Goal: Task Accomplishment & Management: Use online tool/utility

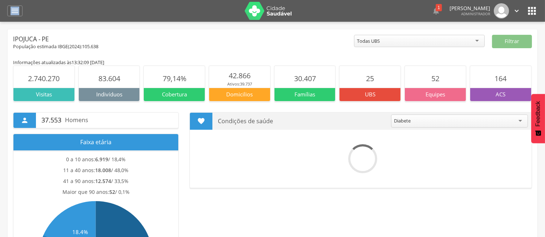
drag, startPoint x: 6, startPoint y: 11, endPoint x: 24, endPoint y: 11, distance: 17.8
click at [24, 11] on header " Dashboard Supervisão Produtividade Mapa da cidade Mapa de cobertura Ranking A…" at bounding box center [272, 11] width 545 height 22
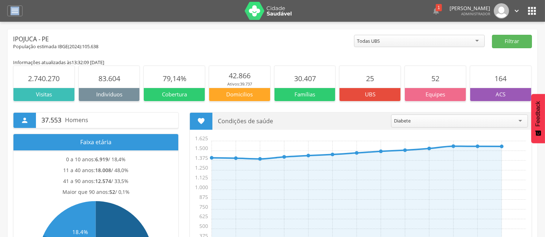
click at [24, 11] on div " Dashboard Supervisão Produtividade Mapa da cidade Mapa de cobertura Ranking A…" at bounding box center [272, 11] width 530 height 22
click at [12, 10] on icon "" at bounding box center [15, 11] width 9 height 9
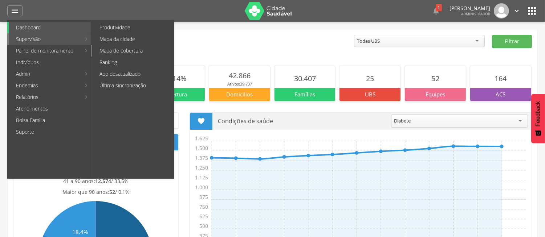
click at [114, 52] on link "Mapa de cobertura" at bounding box center [133, 51] width 82 height 12
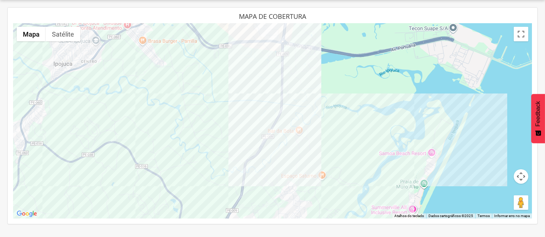
scroll to position [1, 0]
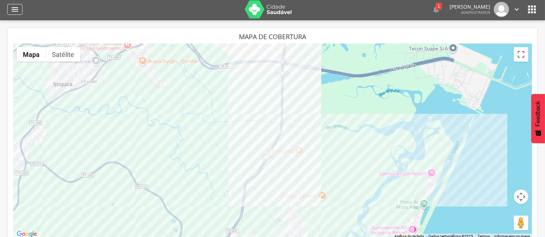
click at [15, 15] on div "" at bounding box center [14, 9] width 15 height 11
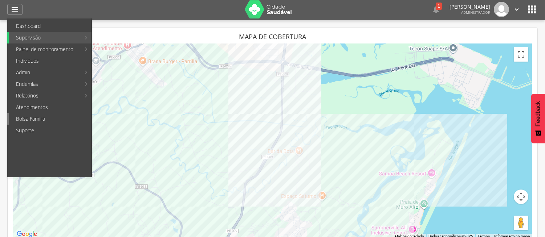
click at [57, 114] on link "Bolsa Família" at bounding box center [50, 119] width 83 height 12
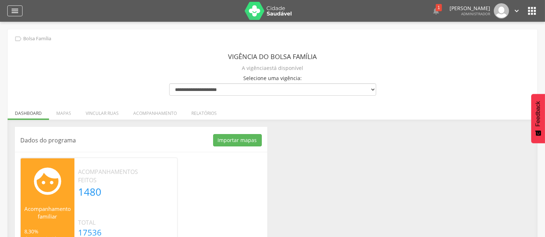
click at [16, 12] on icon "" at bounding box center [15, 11] width 9 height 9
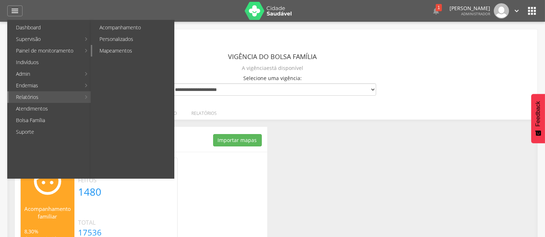
click at [132, 49] on link "Mapeamentos" at bounding box center [133, 51] width 82 height 12
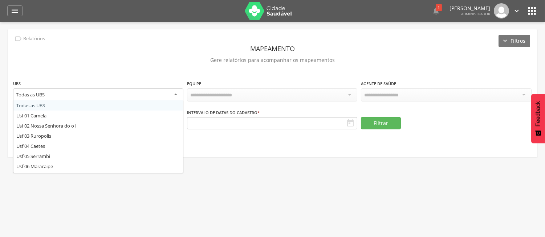
click at [154, 91] on div "Todas as UBS" at bounding box center [98, 95] width 170 height 13
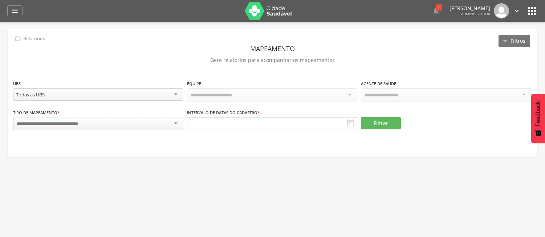
click at [125, 70] on div "**********" at bounding box center [272, 93] width 529 height 128
click at [134, 121] on div at bounding box center [98, 123] width 170 height 13
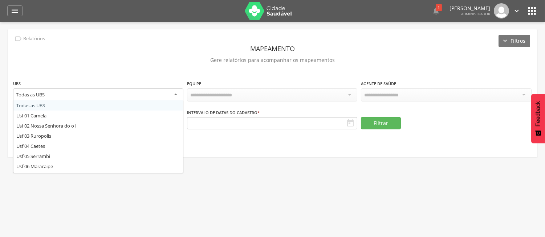
click at [110, 90] on div "Todas as UBS" at bounding box center [98, 95] width 170 height 13
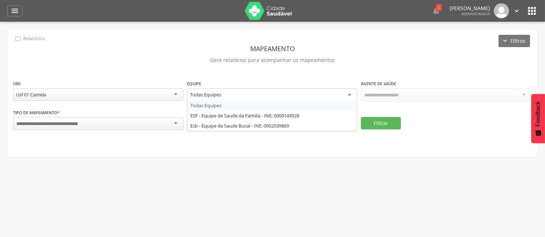
click at [260, 89] on div "Todas Equipes" at bounding box center [272, 95] width 170 height 13
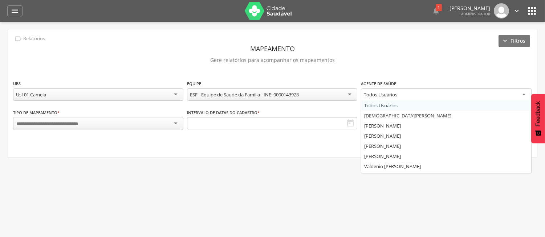
click at [376, 98] on div "Todos Usuários" at bounding box center [446, 95] width 170 height 13
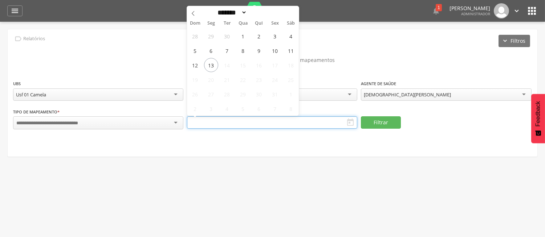
click at [332, 122] on input "text" at bounding box center [272, 122] width 170 height 12
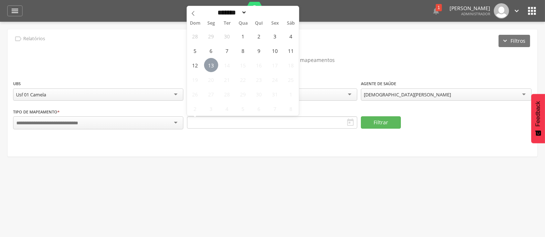
click at [212, 60] on span "13" at bounding box center [211, 65] width 14 height 14
type input "**********"
click at [360, 112] on div "Tipo de mapeamento * Equipamento Social Vulnerabilidade Coletiva Vulnerabilidad…" at bounding box center [272, 122] width 518 height 29
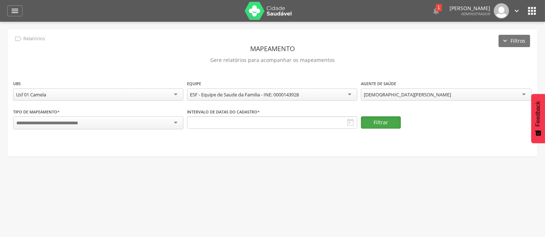
click at [384, 126] on button "Filtrar" at bounding box center [381, 122] width 40 height 12
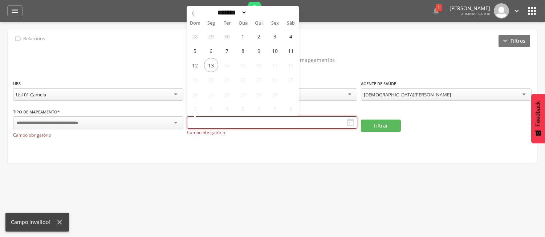
click at [269, 118] on input "text" at bounding box center [272, 122] width 170 height 12
click at [194, 13] on icon at bounding box center [192, 13] width 5 height 5
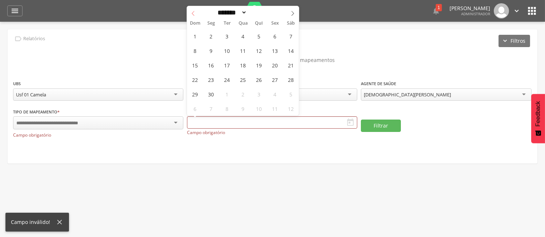
click at [194, 13] on icon at bounding box center [192, 13] width 5 height 5
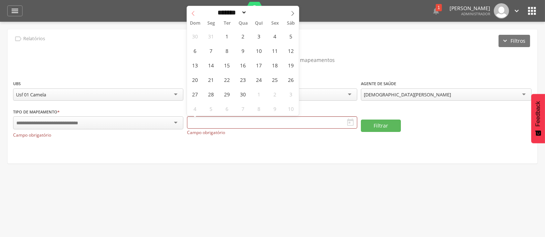
click at [194, 13] on icon at bounding box center [192, 13] width 5 height 5
select select "*"
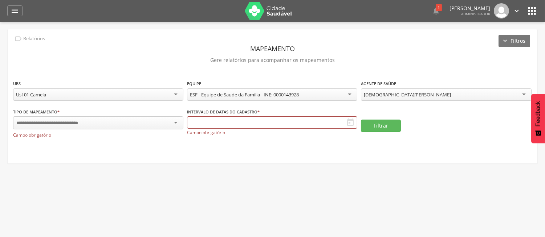
click at [112, 46] on header "Mapeamento" at bounding box center [272, 48] width 518 height 13
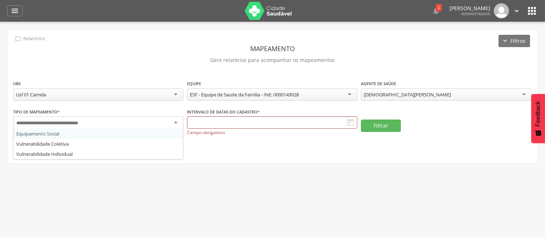
click at [142, 123] on div at bounding box center [98, 122] width 170 height 13
click at [17, 8] on icon "" at bounding box center [15, 11] width 9 height 9
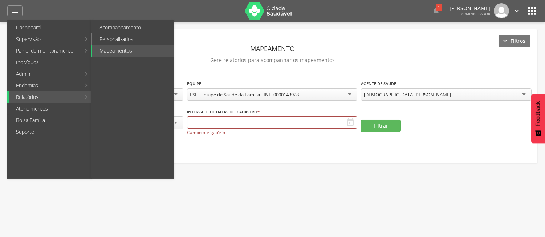
click at [116, 37] on link "Personalizados" at bounding box center [133, 39] width 82 height 12
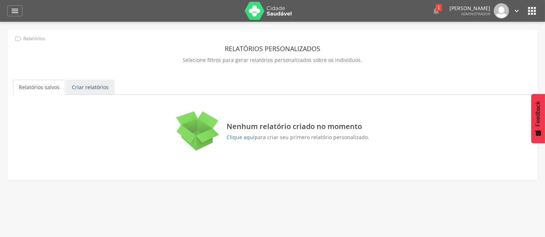
click at [95, 85] on link "Criar relatórios" at bounding box center [90, 87] width 48 height 15
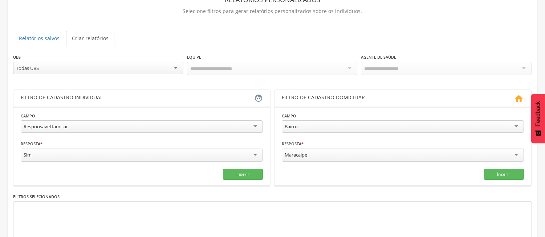
scroll to position [64, 0]
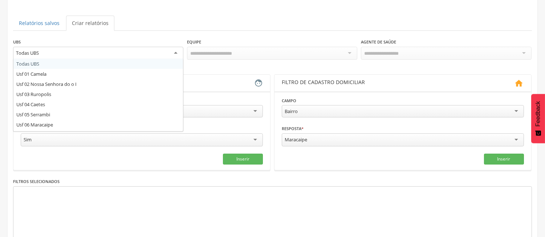
click at [135, 56] on div "Todas UBS" at bounding box center [98, 53] width 170 height 13
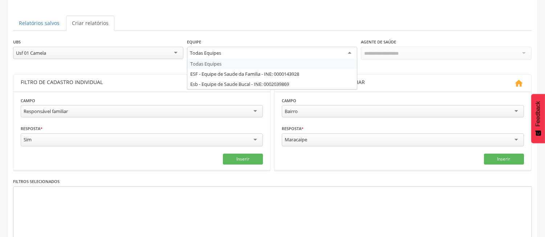
click at [227, 54] on div "Todas Equipes" at bounding box center [272, 53] width 170 height 13
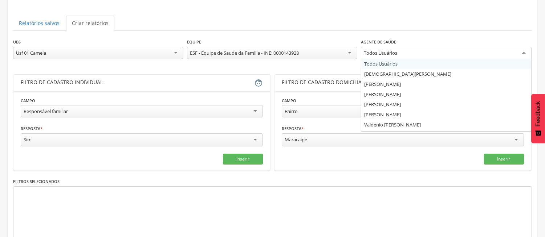
click at [389, 55] on div "Todos Usuários" at bounding box center [380, 53] width 33 height 7
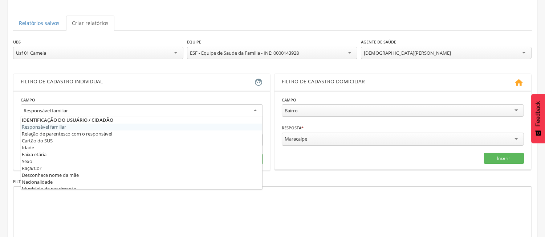
click at [86, 110] on div "Responsável familiar" at bounding box center [142, 110] width 242 height 13
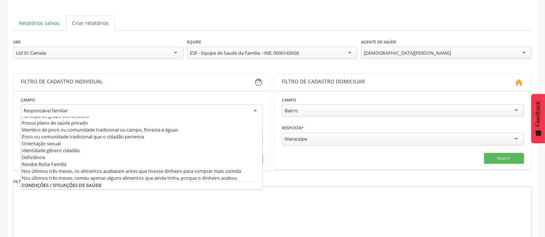
scroll to position [145, 0]
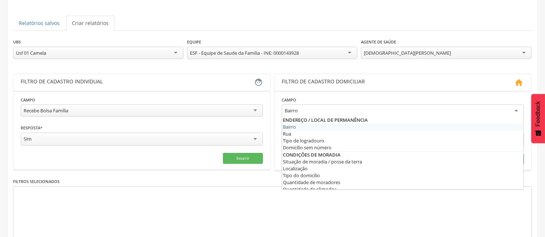
click at [332, 113] on div "Bairro" at bounding box center [403, 110] width 242 height 13
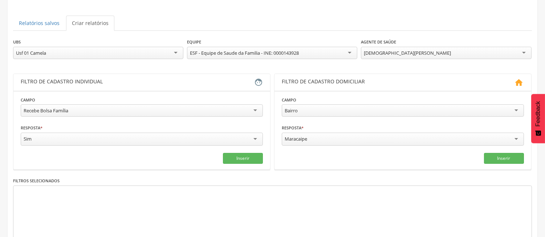
click at [312, 93] on section "Campo ****** Bairro Bairro Rua Tipo de logradouro Domicílio sem número Situação…" at bounding box center [402, 130] width 256 height 79
click at [323, 107] on div "Bairro" at bounding box center [403, 110] width 242 height 12
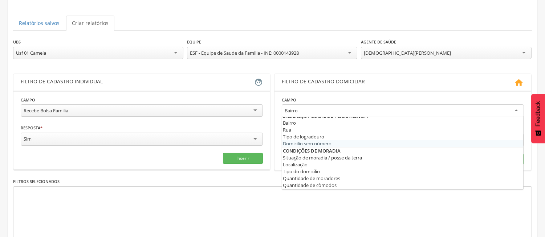
scroll to position [0, 0]
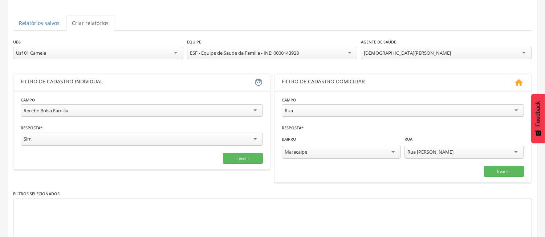
click at [367, 152] on div "Maracaipe" at bounding box center [341, 152] width 119 height 13
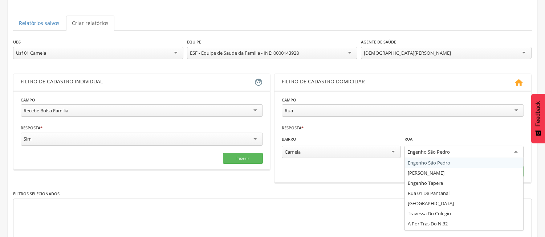
click at [443, 150] on div "Engenho São Pedro" at bounding box center [428, 152] width 42 height 7
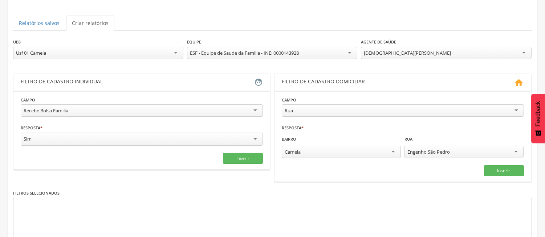
click at [130, 77] on header "Filtro de cadastro individual " at bounding box center [141, 82] width 256 height 17
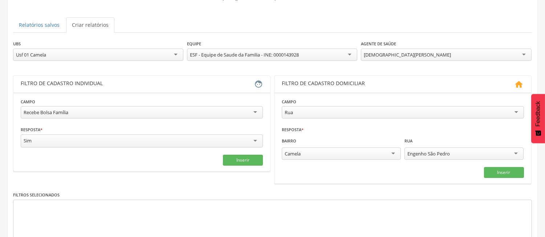
scroll to position [64, 0]
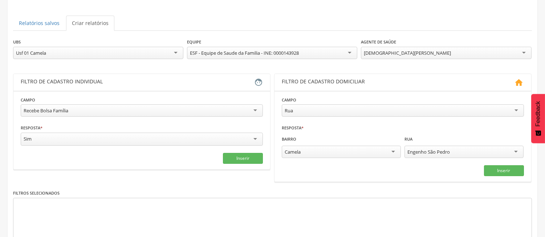
click at [85, 80] on div "Filtro de cadastro individual" at bounding box center [137, 82] width 233 height 9
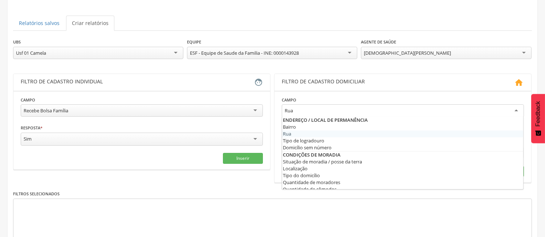
click at [342, 111] on div "Rua" at bounding box center [403, 110] width 242 height 13
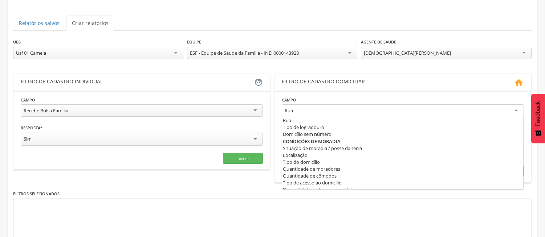
scroll to position [7, 0]
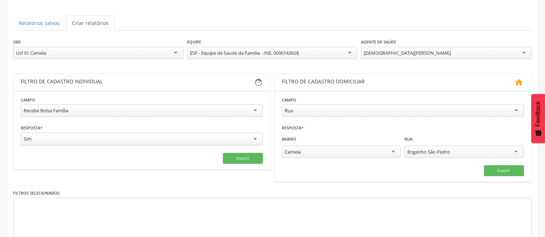
click at [216, 92] on section "**********" at bounding box center [141, 130] width 256 height 79
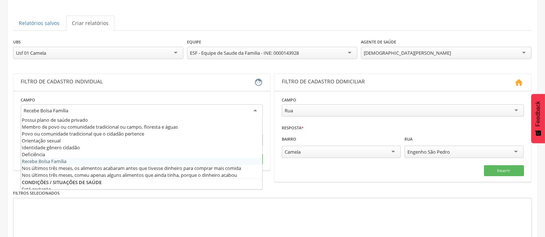
click at [49, 111] on div "Recebe Bolsa Família" at bounding box center [46, 110] width 45 height 7
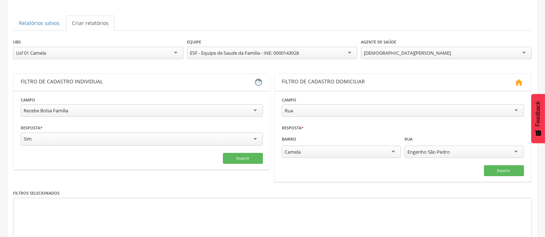
click at [143, 91] on section "**********" at bounding box center [141, 130] width 256 height 79
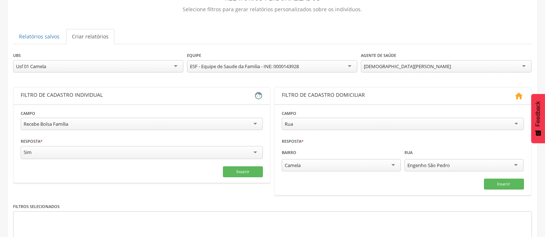
scroll to position [48, 0]
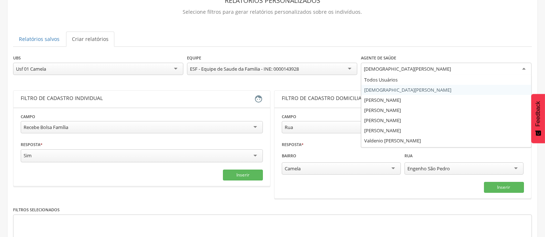
click at [391, 70] on div "[DEMOGRAPHIC_DATA][PERSON_NAME]" at bounding box center [407, 69] width 87 height 7
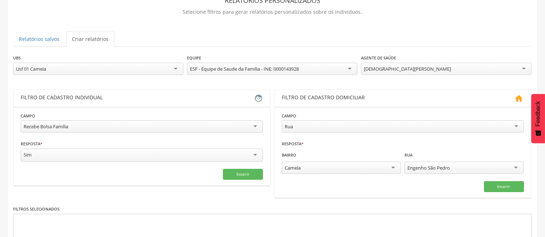
click at [382, 54] on div "**********" at bounding box center [446, 65] width 170 height 23
click at [237, 172] on button "Inserir" at bounding box center [243, 174] width 40 height 11
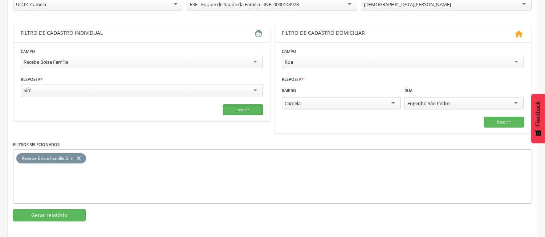
scroll to position [0, 0]
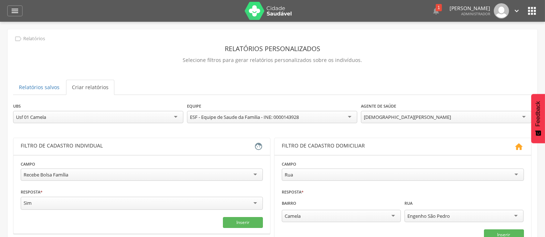
click at [383, 121] on div "[DEMOGRAPHIC_DATA][PERSON_NAME]" at bounding box center [446, 117] width 170 height 12
click at [340, 93] on ul "Relatórios salvos Criar relatórios" at bounding box center [272, 87] width 518 height 15
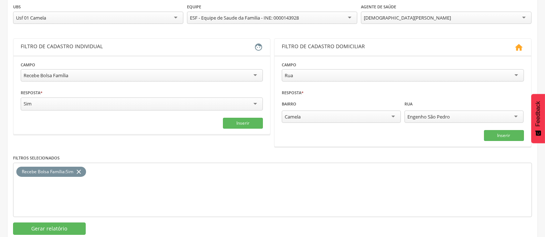
scroll to position [117, 0]
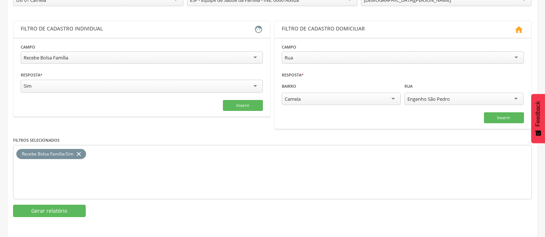
click at [65, 218] on div "**********" at bounding box center [272, 67] width 529 height 311
click at [40, 203] on div "**********" at bounding box center [272, 101] width 518 height 232
click at [50, 210] on button "Gerar relatório" at bounding box center [49, 211] width 73 height 12
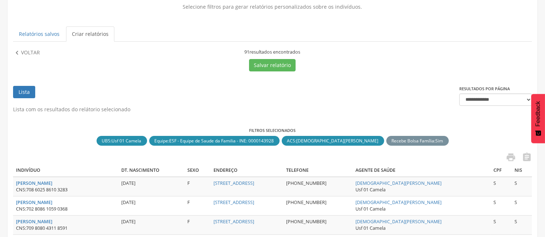
scroll to position [43, 0]
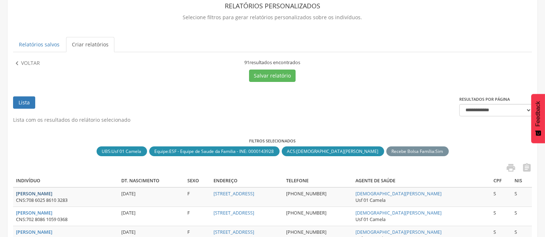
click at [24, 193] on strong "[PERSON_NAME]" at bounding box center [34, 194] width 36 height 6
type input "**********"
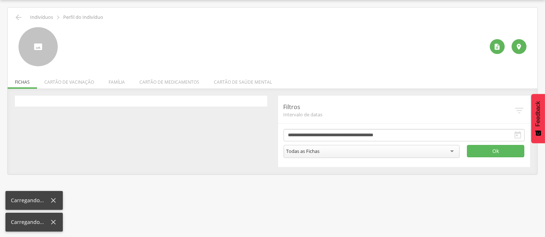
scroll to position [22, 0]
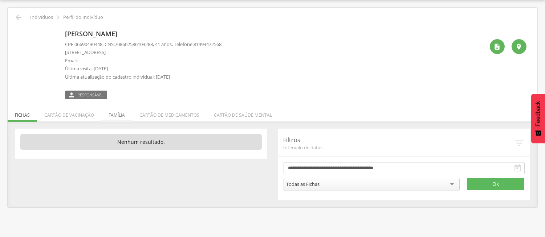
click at [117, 117] on li "Família" at bounding box center [116, 113] width 31 height 17
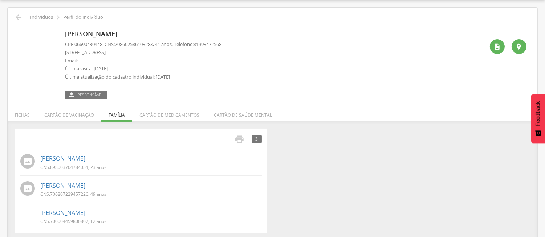
scroll to position [26, 0]
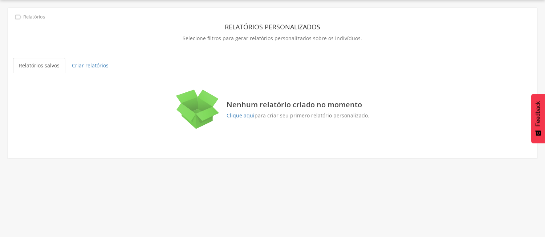
scroll to position [22, 0]
click at [89, 63] on link "Criar relatórios" at bounding box center [90, 65] width 48 height 15
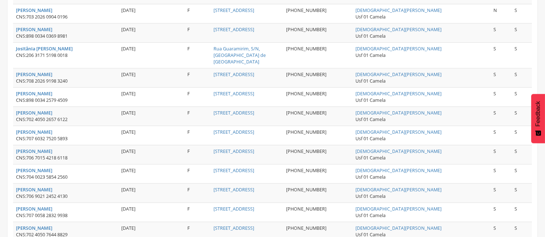
scroll to position [998, 0]
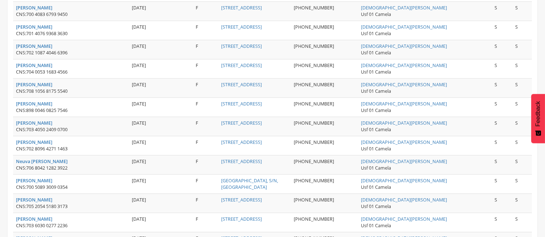
scroll to position [450, 0]
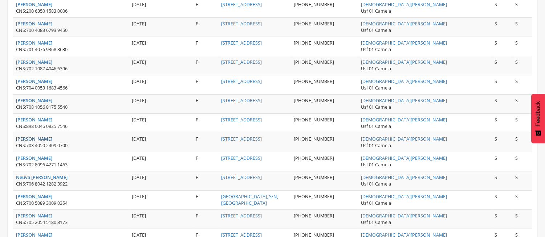
click at [50, 136] on strong "[PERSON_NAME]" at bounding box center [34, 139] width 36 height 6
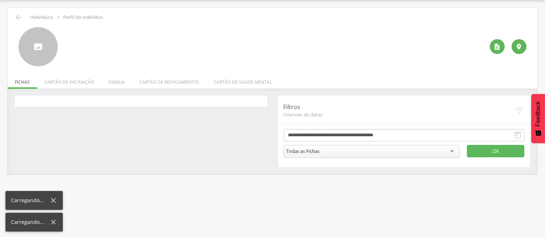
scroll to position [22, 0]
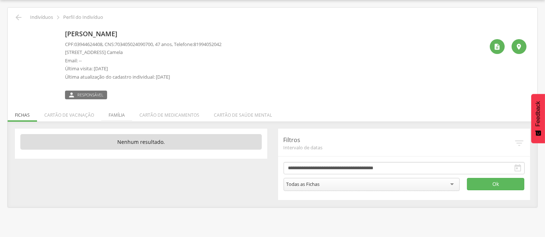
click at [114, 117] on li "Família" at bounding box center [116, 113] width 31 height 17
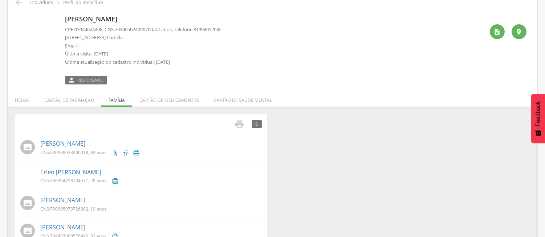
scroll to position [38, 0]
click at [19, 15] on img at bounding box center [19, 15] width 0 height 0
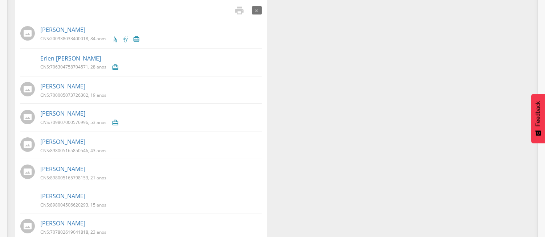
scroll to position [165, 0]
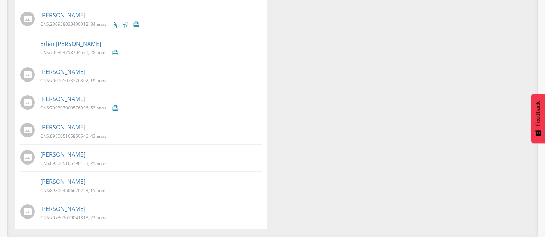
scroll to position [22, 0]
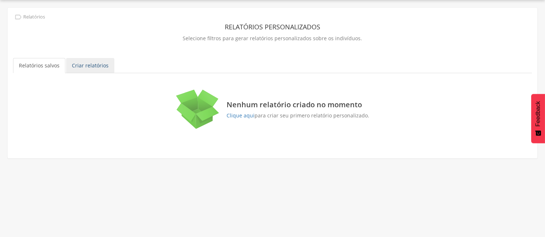
click at [84, 71] on link "Criar relatórios" at bounding box center [90, 65] width 48 height 15
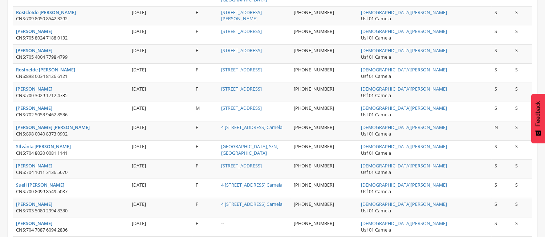
scroll to position [825, 0]
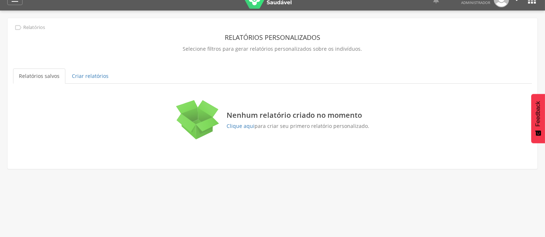
scroll to position [1, 0]
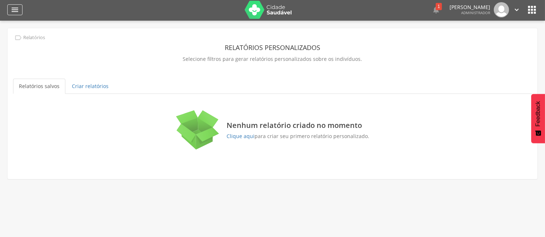
click at [15, 13] on icon "" at bounding box center [15, 9] width 9 height 9
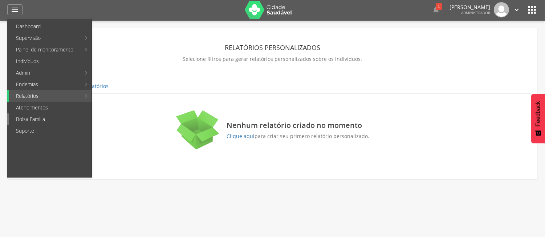
click at [26, 120] on link "Bolsa Família" at bounding box center [50, 120] width 83 height 12
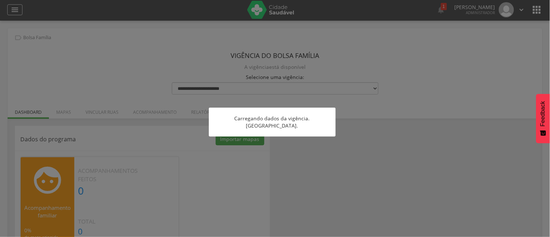
click at [16, 10] on div at bounding box center [275, 118] width 550 height 237
click at [26, 10] on div at bounding box center [275, 118] width 550 height 237
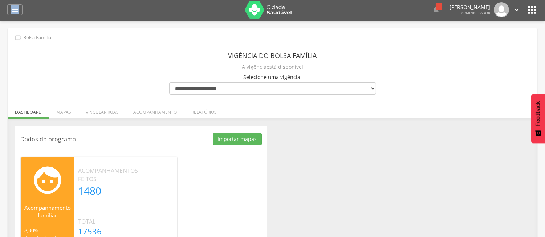
drag, startPoint x: 4, startPoint y: 6, endPoint x: 22, endPoint y: 12, distance: 19.0
click at [22, 12] on header " Dashboard Supervisão Produtividade Mapa da cidade Mapa de cobertura Ranking A…" at bounding box center [272, 10] width 545 height 22
click at [22, 12] on div " Dashboard Supervisão Produtividade Mapa da cidade Mapa de cobertura Ranking A…" at bounding box center [272, 10] width 530 height 22
click at [19, 12] on icon "" at bounding box center [15, 9] width 9 height 9
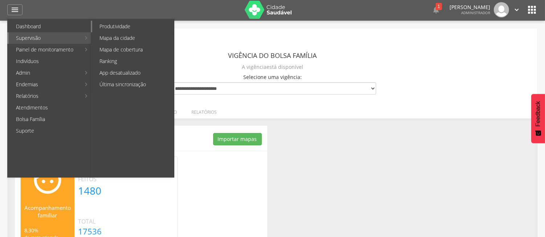
click at [117, 28] on link "Produtividade" at bounding box center [133, 27] width 82 height 12
type input "**********"
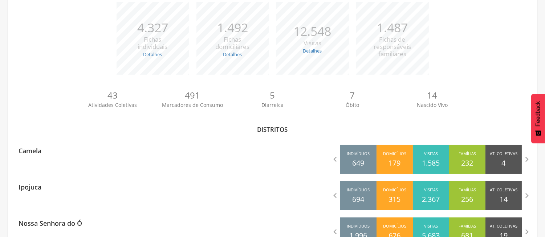
scroll to position [114, 0]
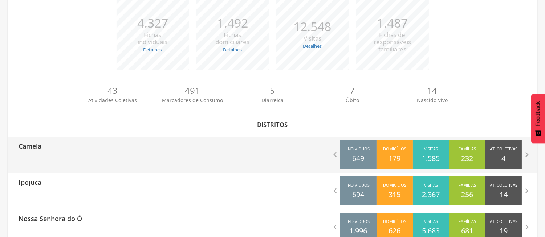
click at [23, 146] on p "Camela" at bounding box center [30, 144] width 23 height 15
type input "**********"
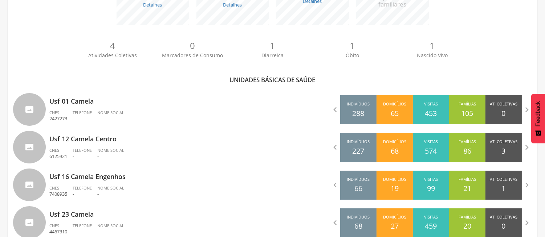
scroll to position [162, 0]
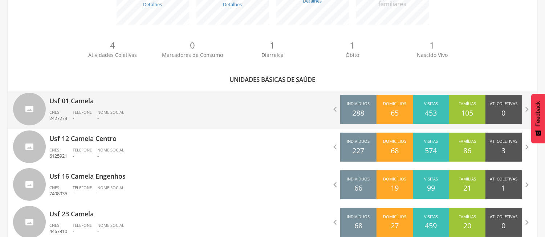
click at [73, 111] on div "CNES 2427273" at bounding box center [60, 116] width 23 height 12
type input "**********"
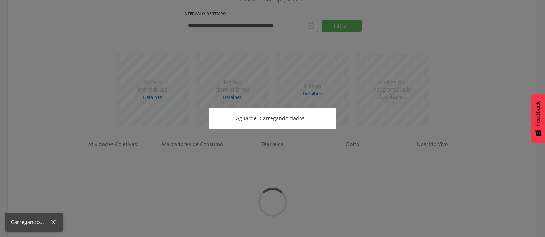
scroll to position [104, 0]
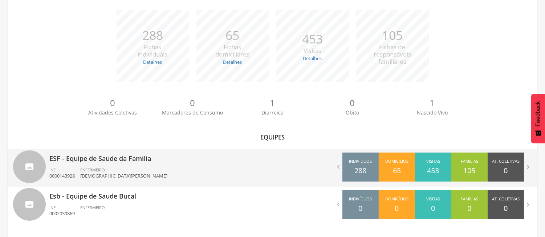
click at [137, 169] on div "ENFERMEIRO Cristiane de Andrade Serra Seca" at bounding box center [126, 173] width 93 height 12
type input "**********"
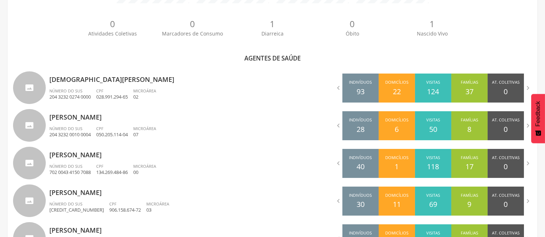
scroll to position [194, 0]
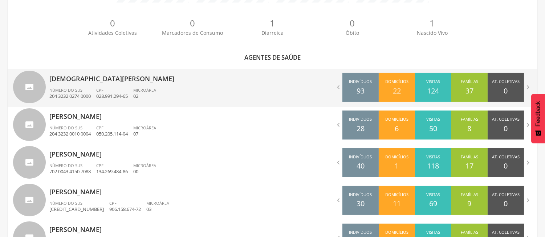
click at [202, 80] on p "[DEMOGRAPHIC_DATA][PERSON_NAME]" at bounding box center [158, 76] width 218 height 15
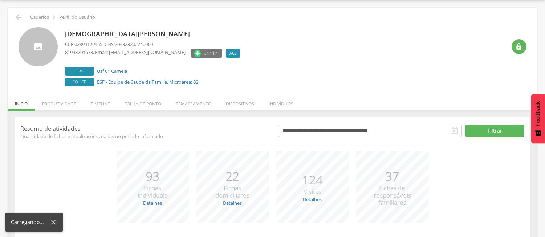
scroll to position [71, 0]
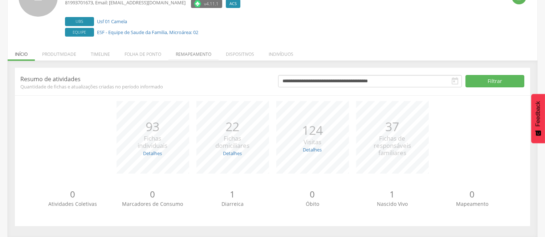
click at [201, 54] on li "Remapeamento" at bounding box center [193, 52] width 50 height 17
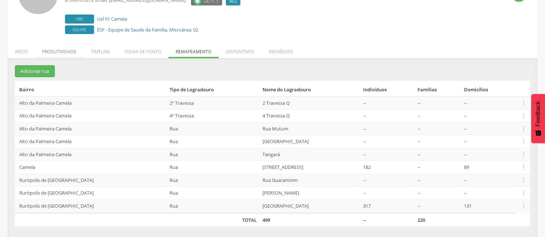
click at [52, 51] on li "Produtividade" at bounding box center [59, 49] width 49 height 17
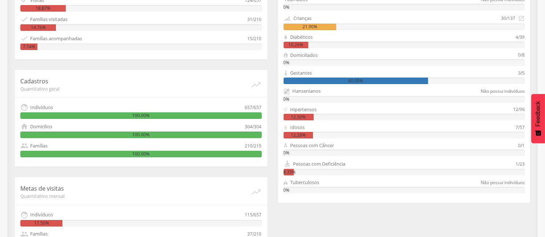
scroll to position [0, 0]
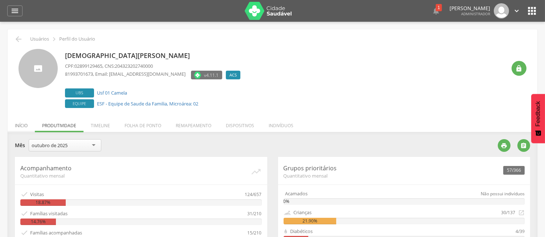
click at [19, 127] on li "Início" at bounding box center [21, 123] width 27 height 17
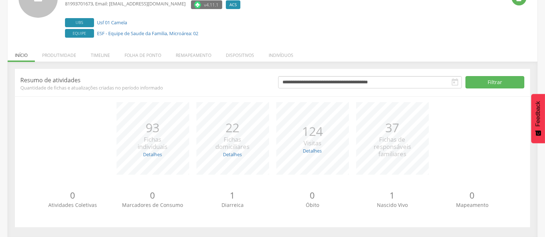
scroll to position [71, 0]
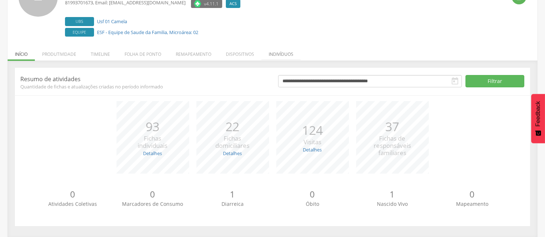
click at [279, 52] on li "Indivíduos" at bounding box center [280, 52] width 39 height 17
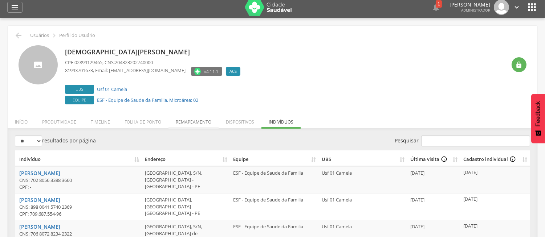
scroll to position [1, 0]
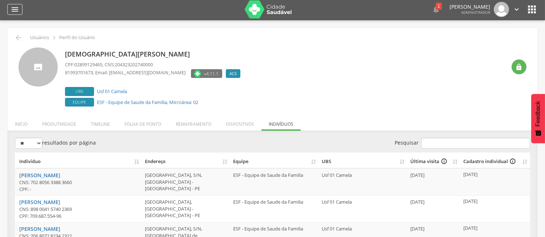
click at [20, 12] on div "" at bounding box center [14, 9] width 15 height 11
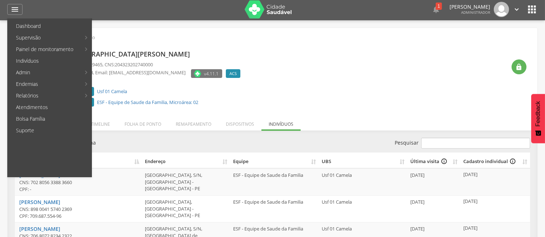
click at [416, 103] on div "Cristiane Maria da Silva Pereira Campos CPF: 02899129465 , CNS: 204323202740000…" at bounding box center [285, 78] width 441 height 61
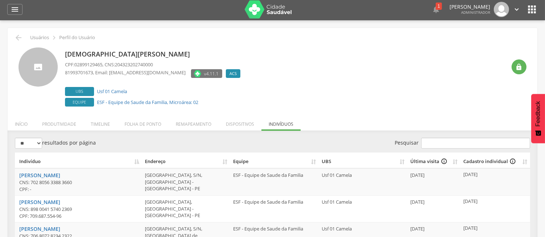
click at [349, 89] on div "Cristiane Maria da Silva Pereira Campos CPF: 02899129465 , CNS: 204323202740000…" at bounding box center [285, 78] width 441 height 61
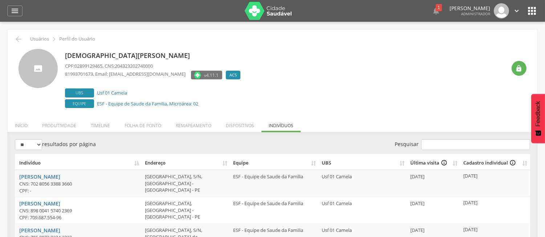
drag, startPoint x: 16, startPoint y: 158, endPoint x: 15, endPoint y: 161, distance: 3.8
drag, startPoint x: 15, startPoint y: 161, endPoint x: 496, endPoint y: 210, distance: 484.3
copy table "Indivíduo Endereço Equipe UBS Última visita info_outline Cadastro individual in…"
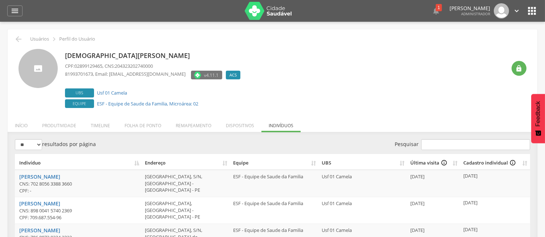
click at [398, 81] on div "Cristiane Maria da Silva Pereira Campos CPF: 02899129465 , CNS: 204323202740000…" at bounding box center [285, 79] width 441 height 61
click at [233, 130] on li "Dispositivos" at bounding box center [239, 123] width 43 height 17
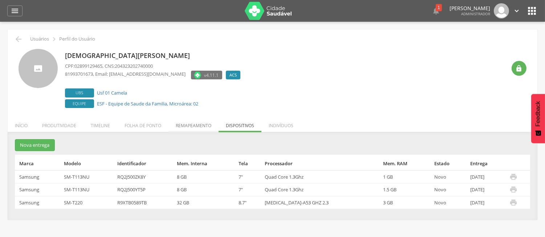
click at [191, 124] on li "Remapeamento" at bounding box center [193, 123] width 50 height 17
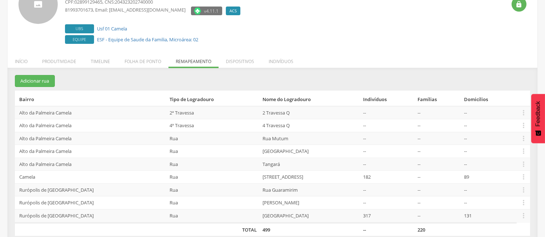
scroll to position [74, 0]
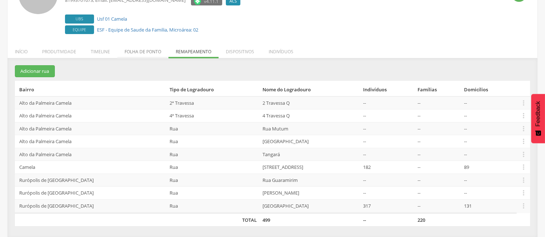
click at [152, 48] on li "Folha de ponto" at bounding box center [142, 49] width 51 height 17
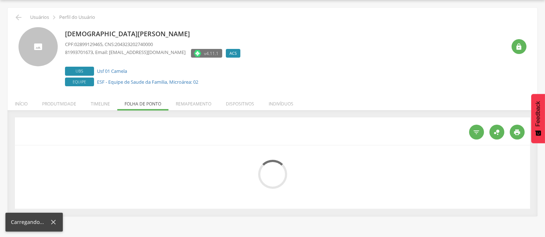
scroll to position [22, 0]
click at [106, 99] on li "Timeline" at bounding box center [100, 102] width 34 height 17
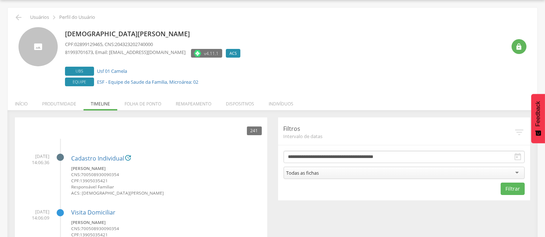
scroll to position [74, 0]
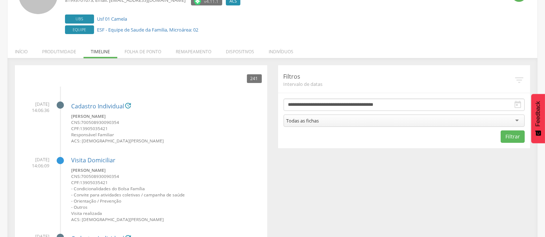
click at [329, 67] on div "**********" at bounding box center [404, 106] width 252 height 83
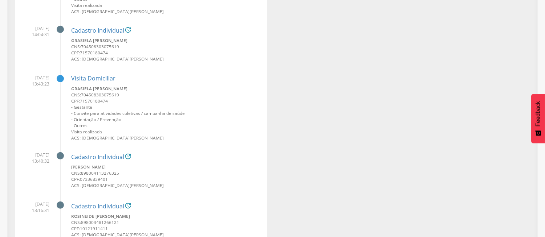
scroll to position [0, 0]
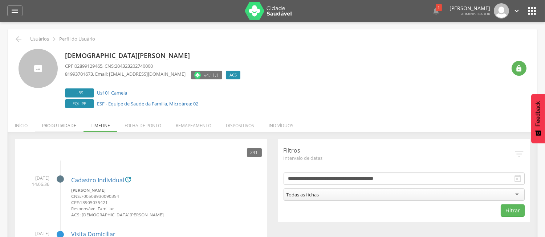
click at [60, 125] on li "Produtividade" at bounding box center [59, 123] width 49 height 17
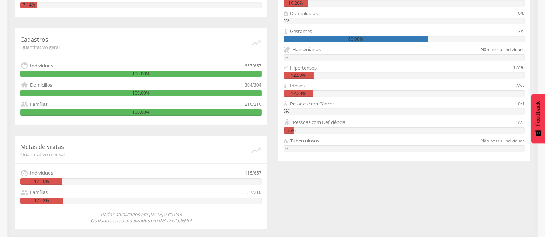
scroll to position [29, 0]
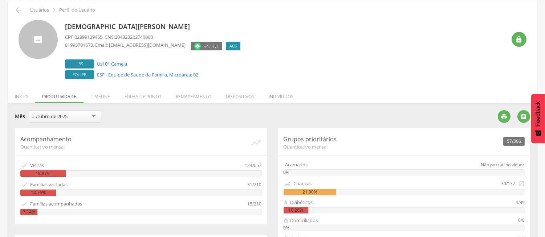
click at [421, 115] on div "**********" at bounding box center [253, 117] width 477 height 14
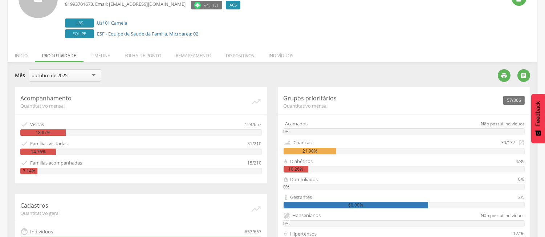
scroll to position [61, 0]
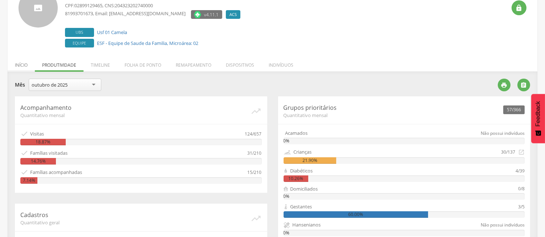
click at [25, 62] on li "Início" at bounding box center [21, 63] width 27 height 17
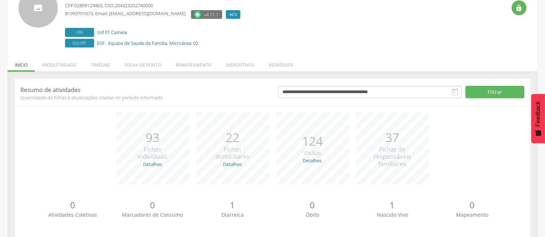
scroll to position [71, 0]
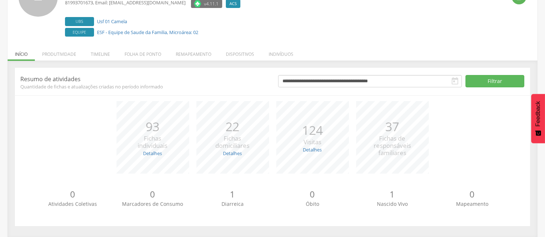
click at [79, 141] on div "*** 93 Fichas individuais Detalhes Novas: 2 Atualizadas: 91 *** 22 Fichas domic…" at bounding box center [272, 141] width 504 height 80
click at [213, 93] on div "**********" at bounding box center [272, 147] width 515 height 159
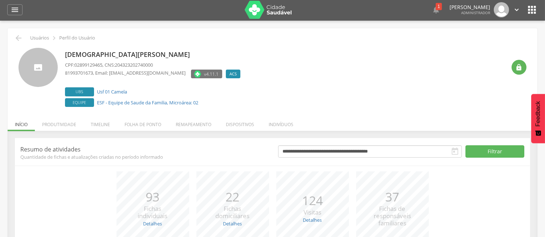
scroll to position [0, 0]
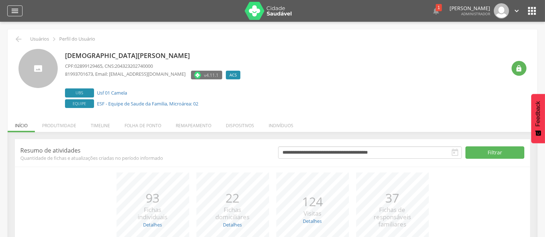
click at [16, 5] on div "" at bounding box center [14, 10] width 15 height 11
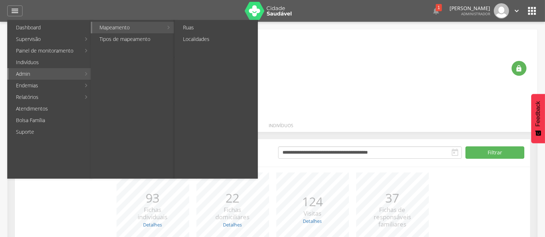
click at [125, 28] on link "Mapeamento" at bounding box center [127, 28] width 71 height 12
click at [189, 26] on link "Ruas" at bounding box center [217, 28] width 82 height 12
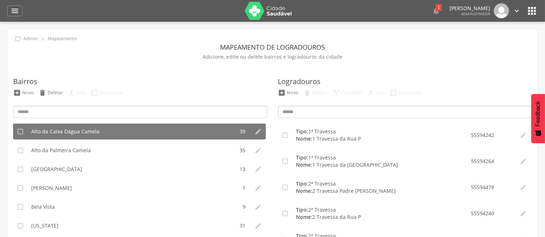
click at [16, 5] on div " Dashboard Supervisão Produtividade Mapa da cidade Mapa de cobertura Ranking A…" at bounding box center [272, 11] width 530 height 22
click at [17, 17] on div " Dashboard Supervisão Produtividade Mapa da cidade Mapa de cobertura Ranking A…" at bounding box center [272, 11] width 530 height 22
click at [16, 15] on icon "" at bounding box center [15, 11] width 9 height 9
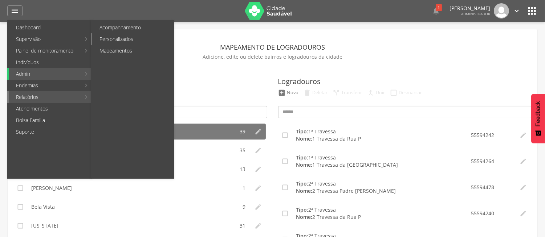
click at [132, 42] on link "Personalizados" at bounding box center [133, 39] width 82 height 12
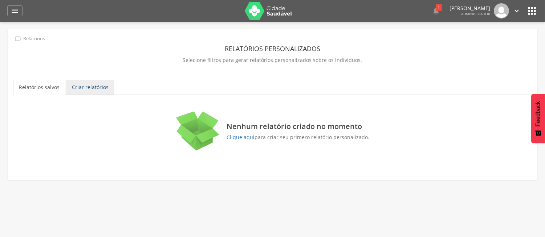
click at [92, 89] on link "Criar relatórios" at bounding box center [90, 87] width 48 height 15
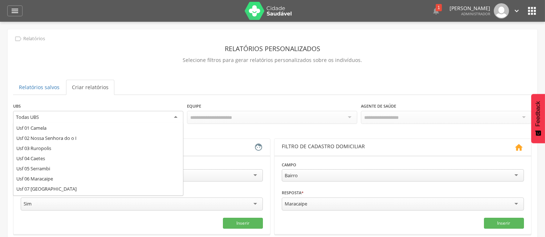
scroll to position [191, 0]
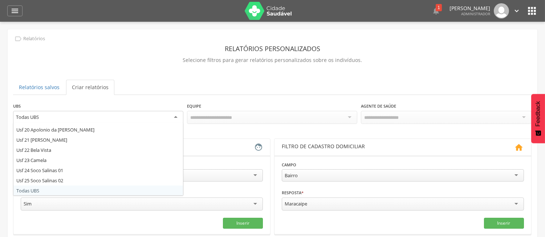
click at [88, 119] on div "Todas UBS" at bounding box center [98, 117] width 170 height 13
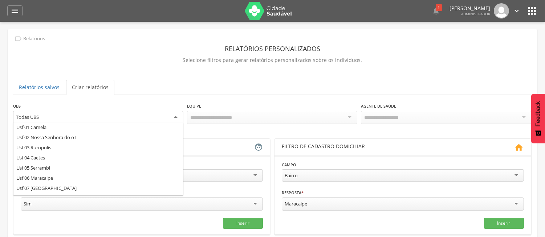
scroll to position [0, 0]
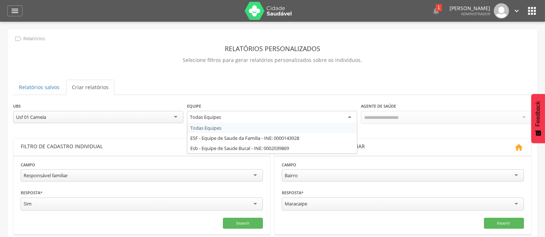
click at [260, 122] on div "Todas Equipes Todas Equipes ESF - Equipe de Saude da Familia - INE: 0000143928 …" at bounding box center [272, 118] width 170 height 15
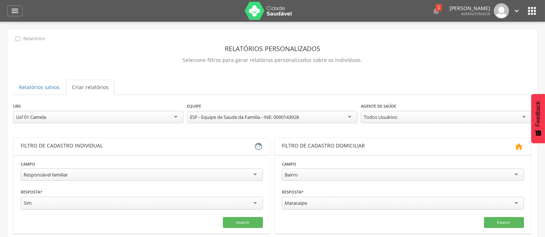
click at [333, 89] on ul "Relatórios salvos Criar relatórios" at bounding box center [272, 87] width 518 height 15
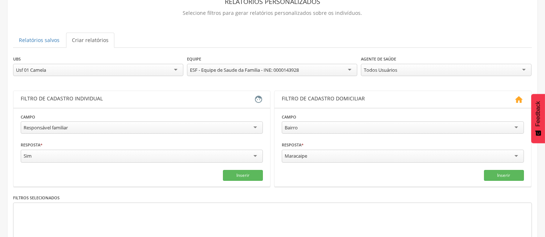
scroll to position [48, 0]
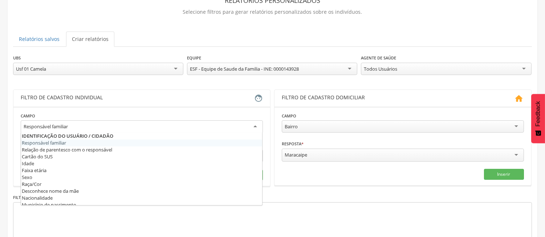
click at [63, 124] on div "Responsável familiar" at bounding box center [46, 126] width 44 height 7
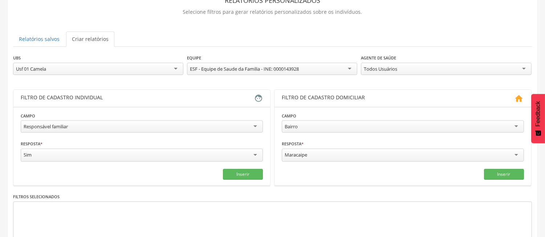
click at [126, 113] on div "**********" at bounding box center [142, 123] width 242 height 23
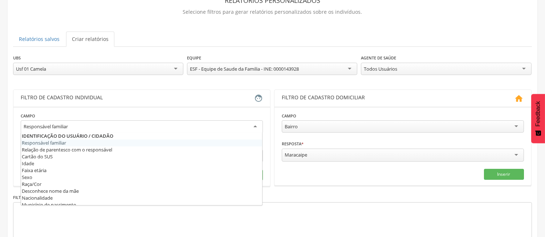
click at [96, 127] on div "Responsável familiar" at bounding box center [142, 126] width 242 height 13
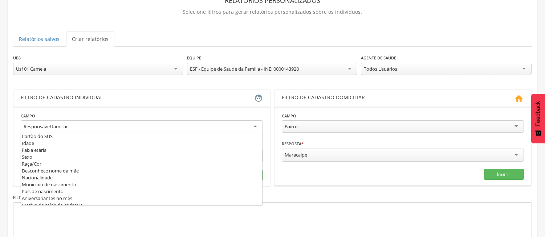
scroll to position [0, 0]
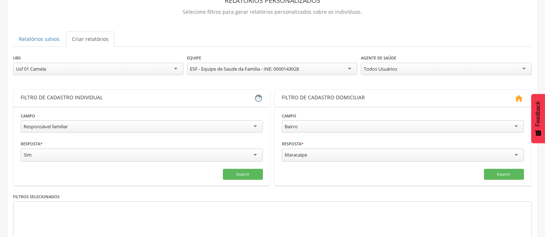
click at [182, 90] on section "**********" at bounding box center [141, 138] width 257 height 96
click at [229, 128] on div "Responsável familiar" at bounding box center [142, 126] width 242 height 12
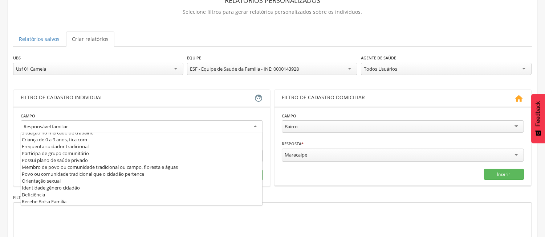
scroll to position [128, 0]
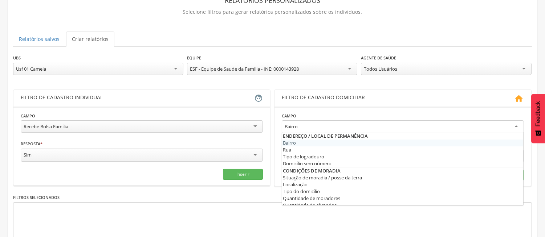
click at [318, 124] on div "Bairro" at bounding box center [403, 126] width 242 height 13
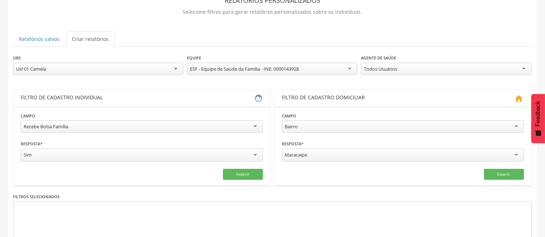
click at [299, 144] on fieldset "Campo ****** Bairro Bairro Rua Tipo de logradouro Domicílio sem número Situação…" at bounding box center [403, 146] width 242 height 68
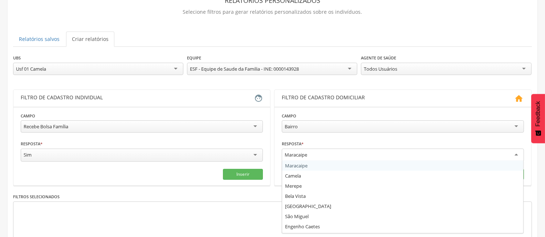
click at [301, 158] on div "Maracaipe" at bounding box center [295, 155] width 22 height 7
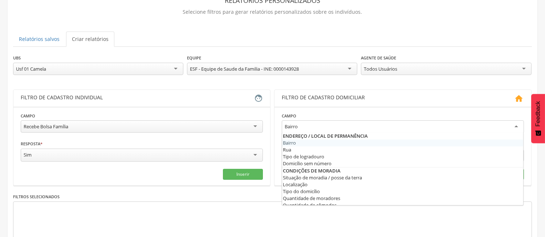
click at [301, 128] on div "Bairro" at bounding box center [403, 126] width 242 height 13
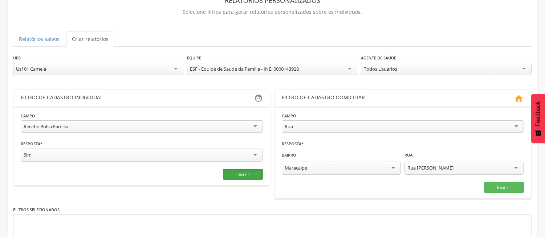
click at [236, 173] on button "Inserir" at bounding box center [243, 174] width 40 height 11
click at [156, 179] on section "**********" at bounding box center [141, 146] width 256 height 79
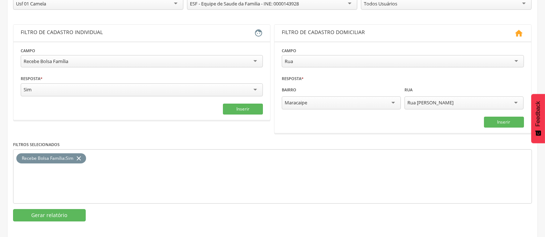
scroll to position [117, 0]
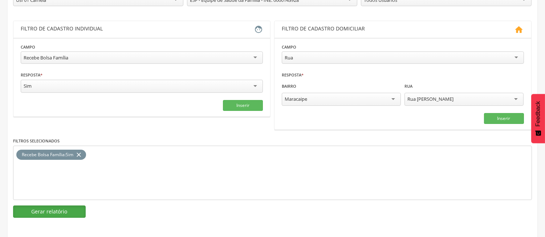
click at [63, 215] on button "Gerar relatório" at bounding box center [49, 212] width 73 height 12
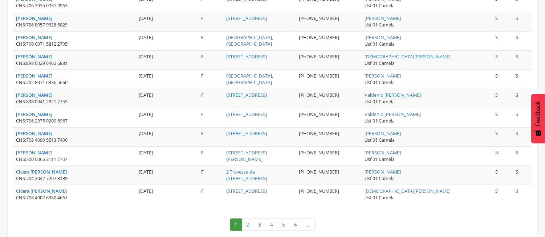
scroll to position [1017, 0]
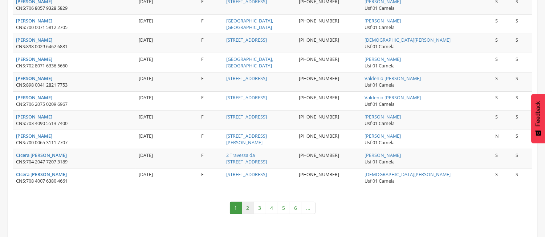
click at [247, 204] on link "2" at bounding box center [248, 208] width 12 height 12
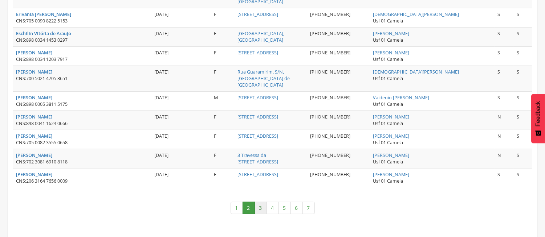
click at [260, 204] on link "3" at bounding box center [260, 208] width 12 height 12
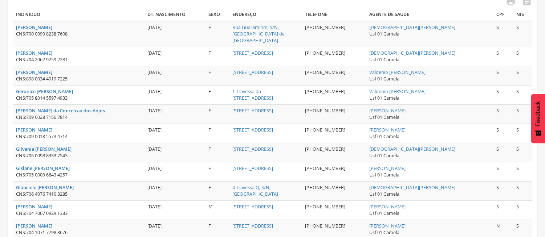
scroll to position [216, 0]
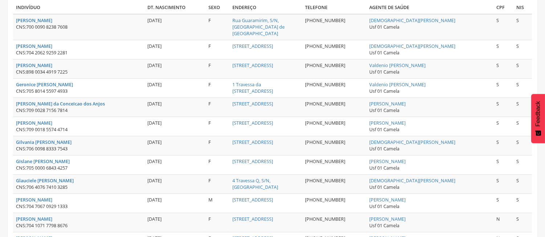
click at [147, 20] on td "[DATE]" at bounding box center [174, 27] width 61 height 26
click at [27, 21] on strong "[PERSON_NAME]" at bounding box center [34, 20] width 36 height 6
type input "**********"
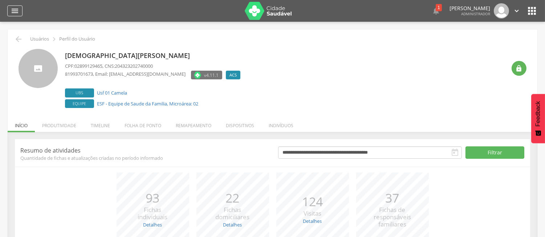
click at [16, 13] on icon "" at bounding box center [15, 11] width 9 height 9
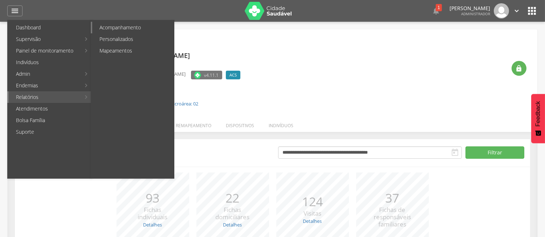
click at [114, 29] on link "Acompanhamento" at bounding box center [133, 28] width 82 height 12
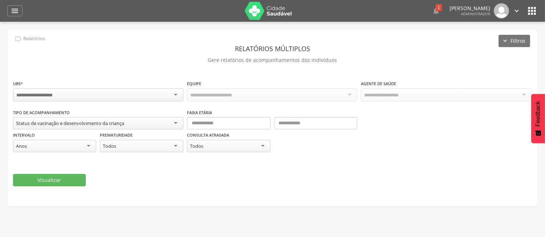
click at [98, 121] on div "Status de vacinação e desenvolvimento da criança" at bounding box center [70, 123] width 108 height 7
click at [15, 16] on div "" at bounding box center [14, 10] width 15 height 11
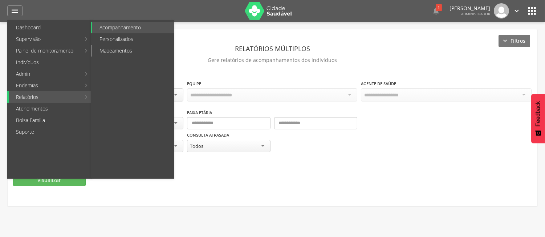
click at [116, 52] on link "Mapeamentos" at bounding box center [133, 51] width 82 height 12
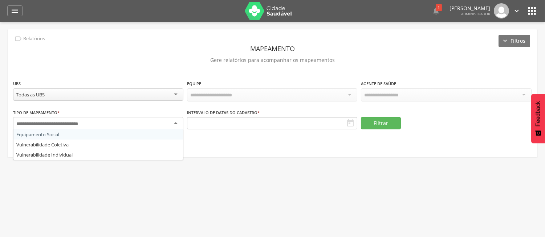
click at [90, 126] on input "select-one" at bounding box center [57, 124] width 82 height 7
click at [22, 12] on div "" at bounding box center [14, 10] width 15 height 11
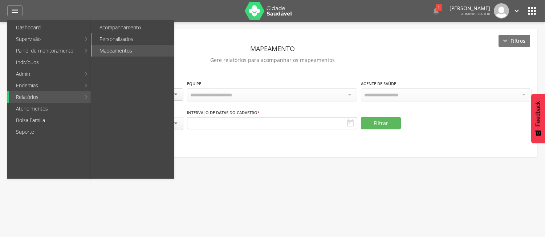
click at [104, 42] on link "Personalizados" at bounding box center [133, 39] width 82 height 12
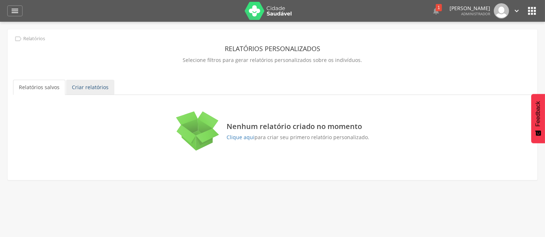
click at [103, 81] on link "Criar relatórios" at bounding box center [90, 87] width 48 height 15
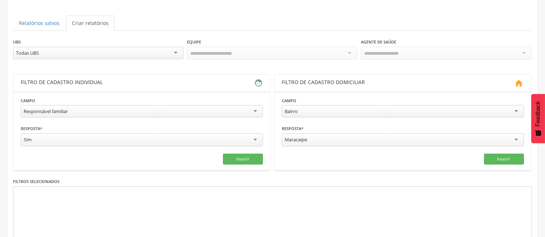
scroll to position [7, 0]
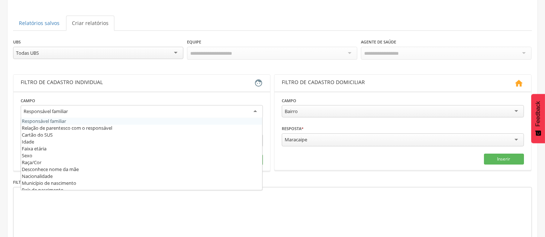
click at [133, 107] on div "Responsável familiar" at bounding box center [142, 111] width 242 height 13
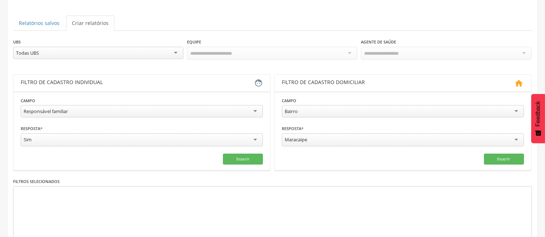
click at [61, 118] on div "Responsável familiar Responsável familiar Relação de parentesco com o responsáv…" at bounding box center [142, 112] width 242 height 14
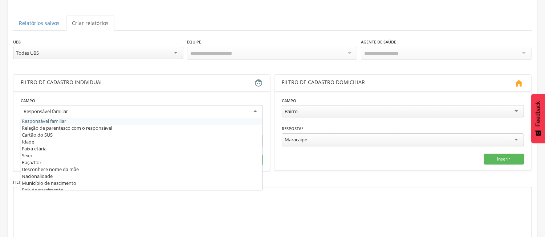
click at [84, 116] on div "Responsável familiar Responsável familiar Relação de parentesco com o responsáv…" at bounding box center [142, 112] width 242 height 15
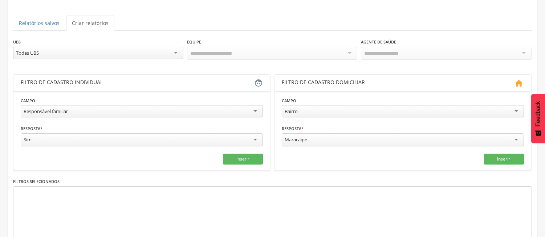
click at [114, 89] on header "Filtro de cadastro individual " at bounding box center [141, 83] width 256 height 17
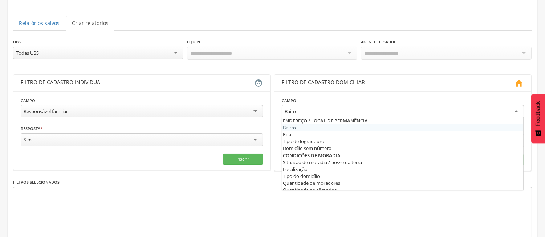
click at [325, 112] on div "Bairro" at bounding box center [403, 111] width 242 height 13
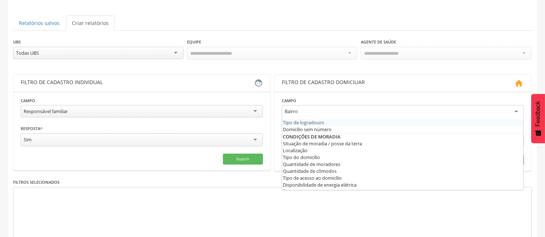
scroll to position [17, 0]
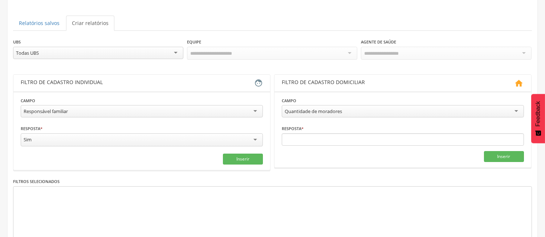
click at [321, 131] on div "Resposta * Campo obrigatório" at bounding box center [403, 135] width 242 height 21
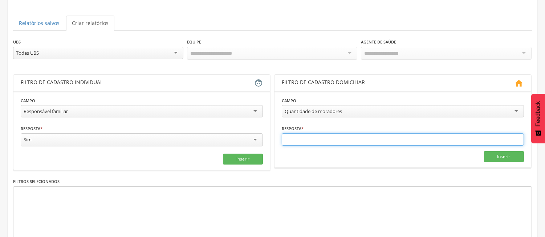
click at [325, 137] on input "text" at bounding box center [403, 140] width 242 height 12
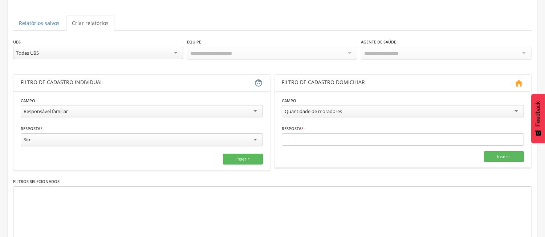
click at [346, 126] on div "Resposta * Campo obrigatório" at bounding box center [403, 135] width 242 height 21
click at [495, 156] on button "Inserir" at bounding box center [504, 156] width 40 height 11
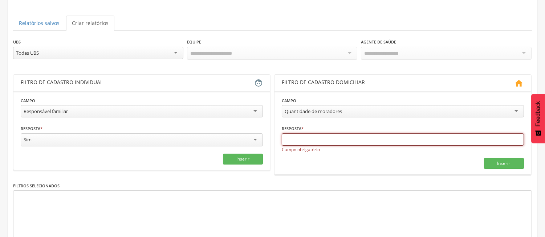
click at [324, 137] on input "text" at bounding box center [403, 140] width 242 height 12
click at [309, 114] on div "Quantidade de moradores" at bounding box center [312, 111] width 57 height 7
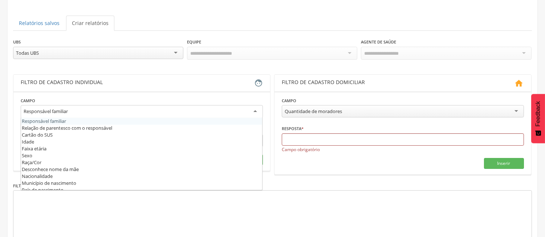
click at [43, 108] on div "Responsável familiar" at bounding box center [46, 111] width 44 height 7
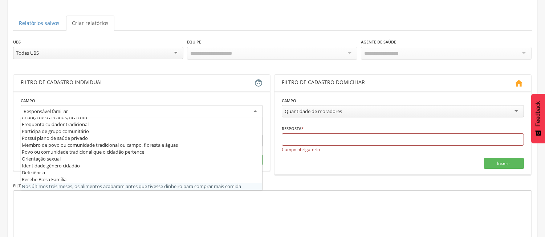
scroll to position [135, 0]
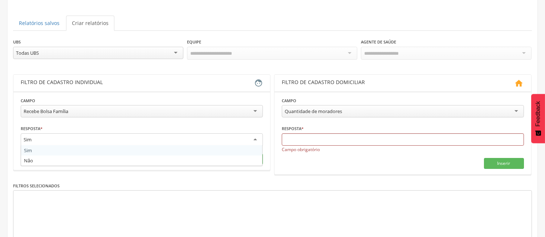
click at [120, 140] on div "Sim" at bounding box center [142, 140] width 242 height 13
click at [91, 125] on div "Resposta * *** Sim Sim Não Campo obrigatório" at bounding box center [142, 136] width 242 height 23
click at [243, 161] on button "Inserir" at bounding box center [243, 158] width 40 height 11
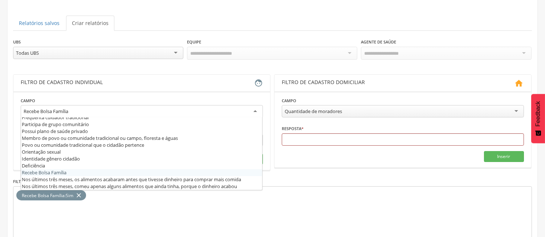
click at [82, 109] on div "Recebe Bolsa Família" at bounding box center [142, 111] width 242 height 13
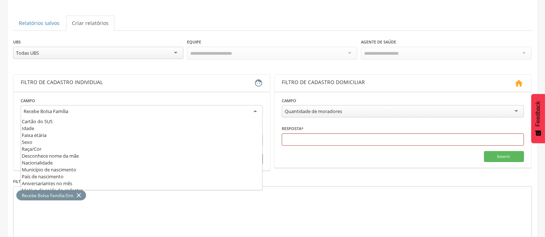
scroll to position [7, 0]
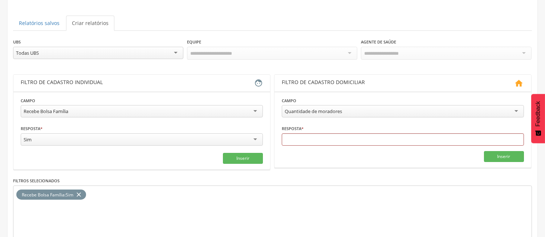
click at [131, 97] on div "**********" at bounding box center [142, 108] width 242 height 23
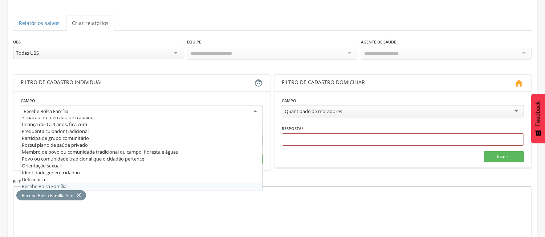
click at [105, 114] on div "Recebe Bolsa Família" at bounding box center [142, 111] width 242 height 13
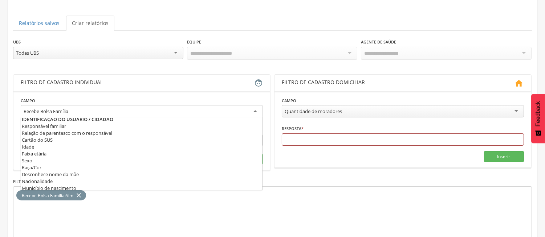
scroll to position [0, 0]
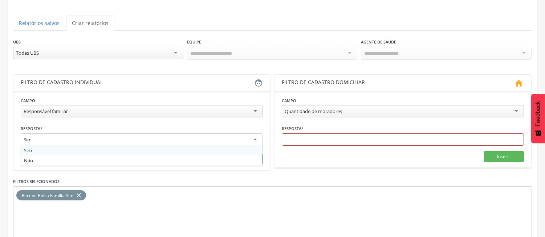
click at [161, 138] on div "Sim" at bounding box center [142, 140] width 242 height 13
click at [182, 131] on div "Resposta * *** Sim Sim Não Campo obrigatório" at bounding box center [142, 137] width 242 height 24
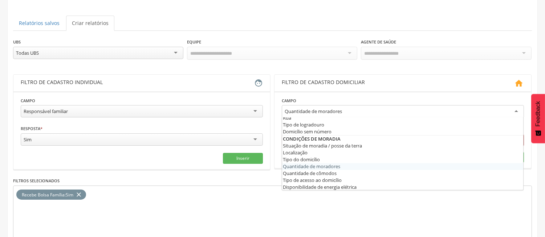
click at [300, 110] on div "Quantidade de moradores" at bounding box center [312, 111] width 57 height 7
click at [333, 91] on section "**********" at bounding box center [402, 129] width 256 height 77
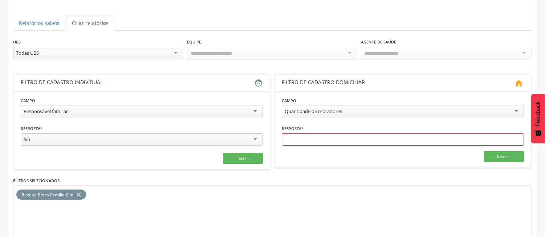
click at [517, 86] on icon "" at bounding box center [518, 83] width 9 height 9
click at [327, 139] on input "text" at bounding box center [403, 140] width 242 height 12
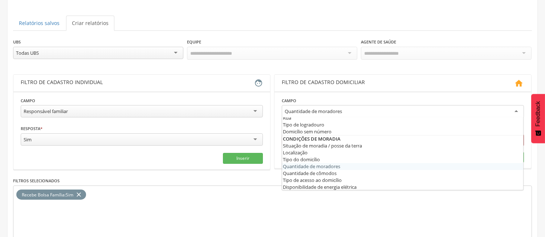
click at [296, 108] on div "Quantidade de moradores" at bounding box center [312, 111] width 57 height 7
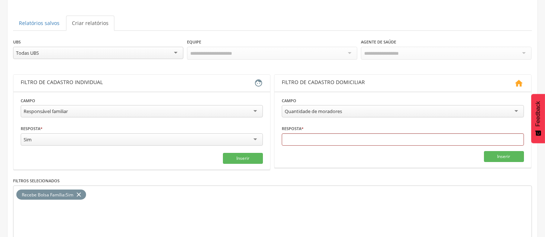
click at [263, 87] on header "Filtro de cadastro individual " at bounding box center [141, 83] width 256 height 17
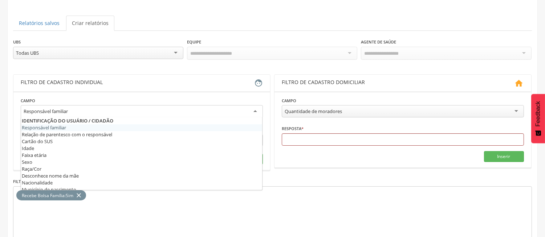
click at [86, 107] on div "Responsável familiar" at bounding box center [142, 111] width 242 height 13
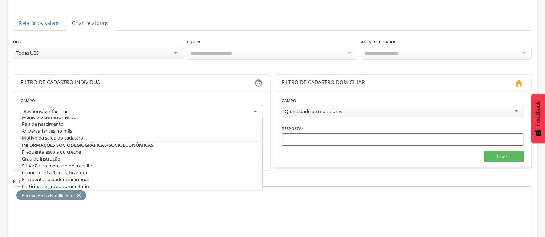
scroll to position [79, 0]
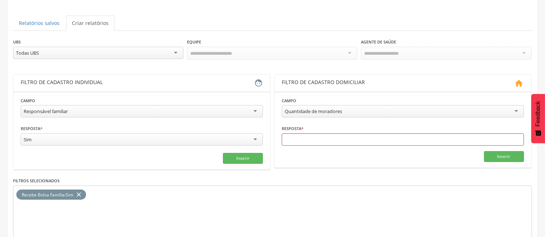
click at [86, 107] on div "Responsável familiar" at bounding box center [142, 111] width 242 height 12
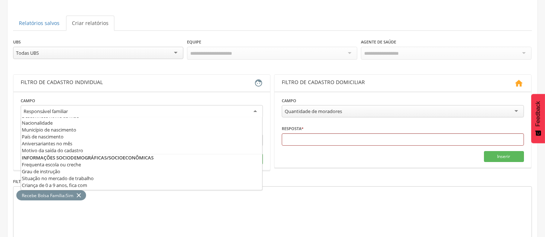
scroll to position [0, 0]
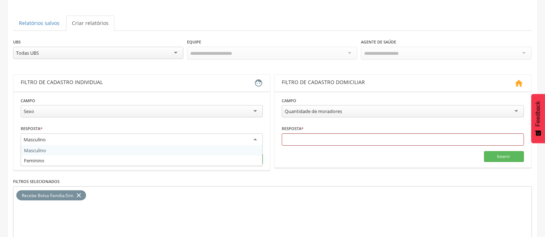
click at [137, 139] on div "Masculino" at bounding box center [142, 140] width 242 height 13
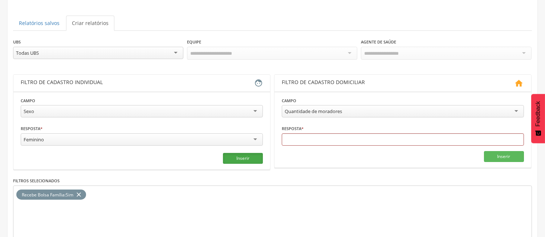
click at [242, 157] on button "Inserir" at bounding box center [243, 158] width 40 height 11
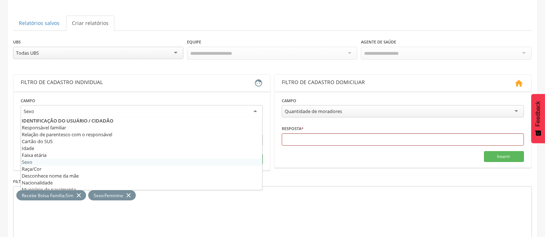
click at [126, 110] on div "Sexo" at bounding box center [142, 111] width 242 height 13
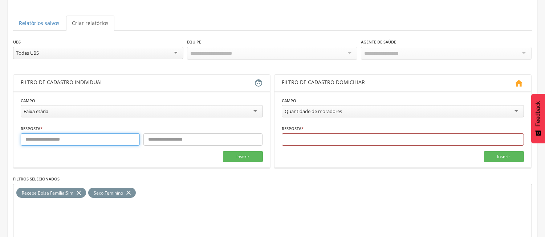
click at [88, 136] on input "text" at bounding box center [80, 140] width 119 height 12
type input "*"
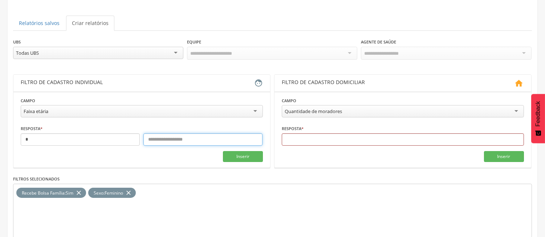
click at [178, 136] on input "text" at bounding box center [202, 140] width 119 height 12
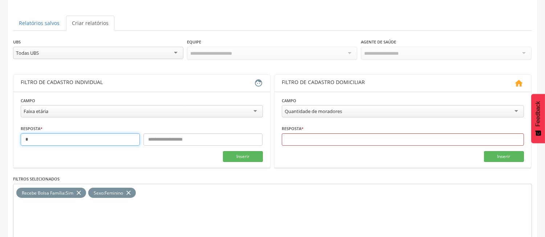
click at [68, 137] on input "*" at bounding box center [80, 140] width 119 height 12
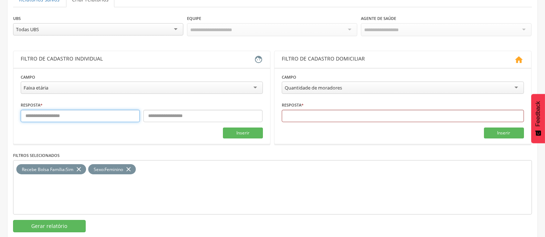
scroll to position [102, 0]
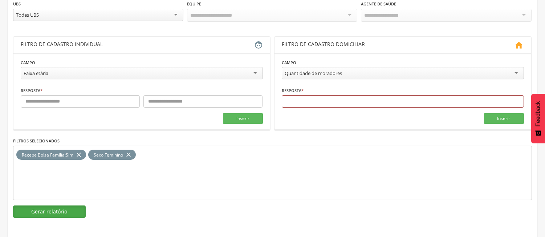
click at [31, 209] on button "Gerar relatório" at bounding box center [49, 212] width 73 height 12
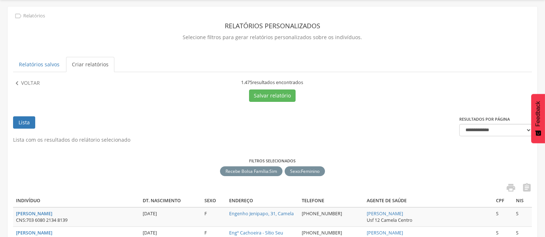
scroll to position [0, 0]
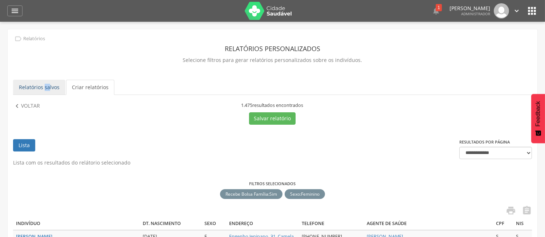
drag, startPoint x: 44, startPoint y: 79, endPoint x: 48, endPoint y: 85, distance: 6.7
click at [48, 85] on link "Relatórios salvos" at bounding box center [39, 87] width 52 height 15
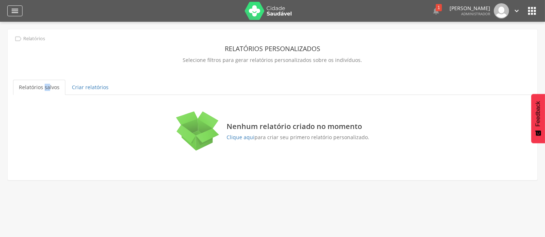
click at [18, 15] on icon "" at bounding box center [15, 11] width 9 height 9
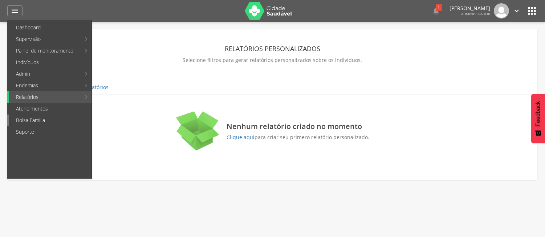
click at [45, 118] on link "Bolsa Família" at bounding box center [50, 121] width 83 height 12
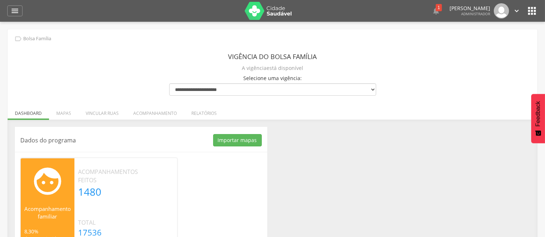
click at [184, 166] on div "As ruas do(s) mapa(s) estão sendo processadas. Volte em alguns minutos.  Acomp…" at bounding box center [141, 203] width 252 height 91
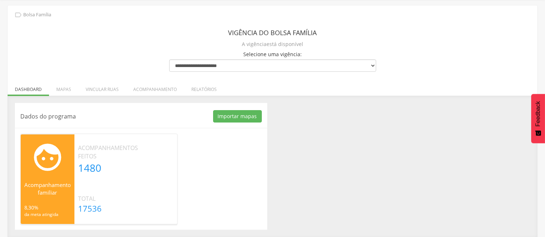
scroll to position [1, 0]
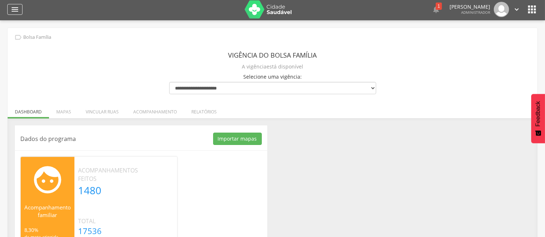
click at [21, 13] on div "" at bounding box center [14, 9] width 15 height 11
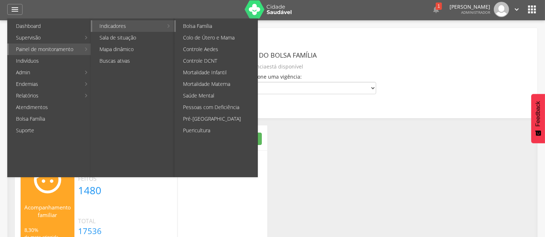
click at [183, 26] on link "Bolsa Família" at bounding box center [217, 26] width 82 height 12
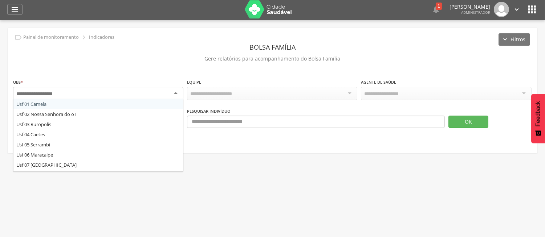
click at [104, 92] on div at bounding box center [98, 93] width 170 height 13
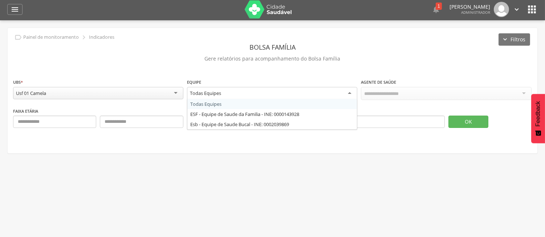
click at [306, 92] on div "Todas Equipes" at bounding box center [272, 93] width 170 height 13
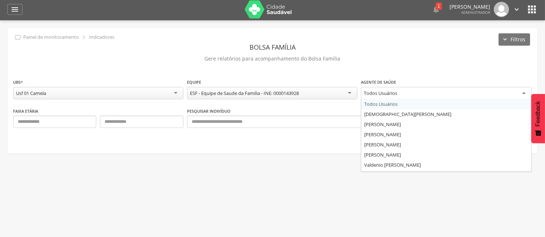
click at [410, 97] on div "Todos Usuários" at bounding box center [446, 93] width 170 height 13
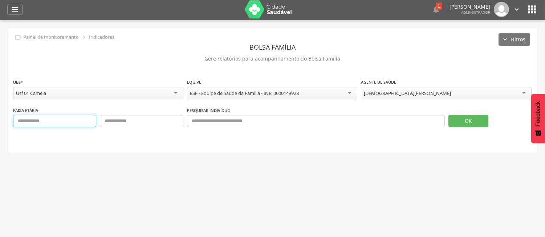
click at [26, 125] on input "text" at bounding box center [54, 121] width 83 height 12
type input "*"
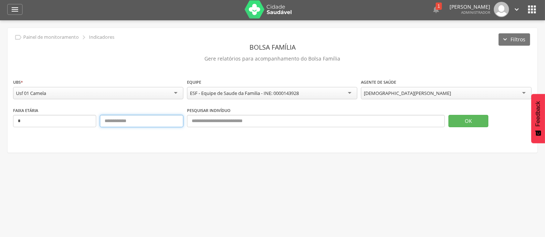
click at [142, 120] on input "text" at bounding box center [141, 121] width 83 height 12
type input "***"
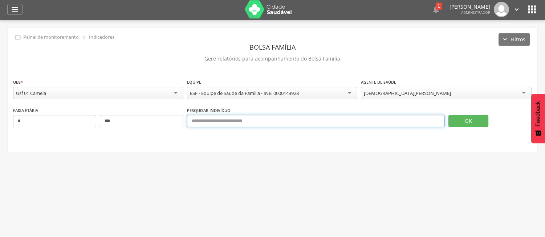
click at [253, 122] on input "text" at bounding box center [316, 121] width 258 height 12
type input "*****"
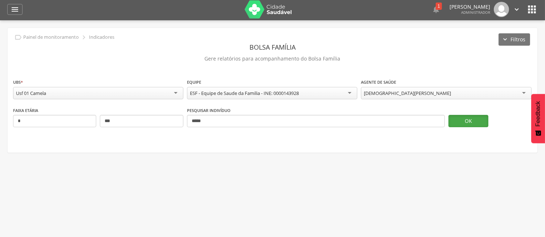
click at [465, 117] on button "OK" at bounding box center [468, 121] width 40 height 12
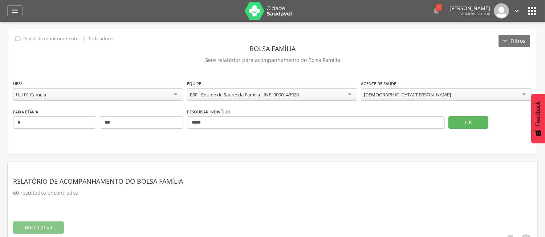
scroll to position [1, 0]
